Goal: Transaction & Acquisition: Purchase product/service

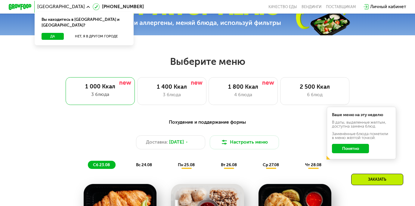
scroll to position [215, 0]
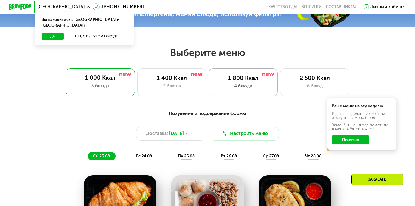
click at [265, 81] on div "1 800 Ккал" at bounding box center [243, 77] width 57 height 7
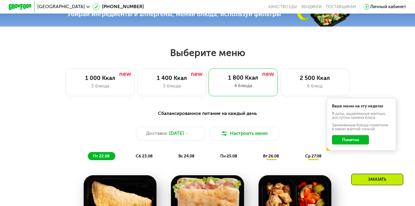
scroll to position [215, 0]
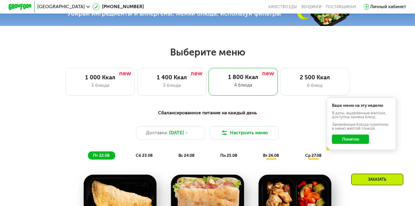
click at [342, 140] on button "Понятно" at bounding box center [350, 138] width 37 height 9
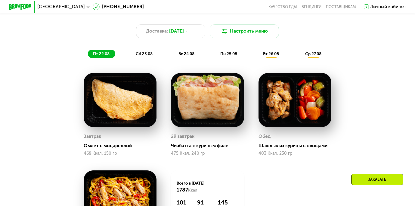
scroll to position [292, 0]
